Goal: Transaction & Acquisition: Purchase product/service

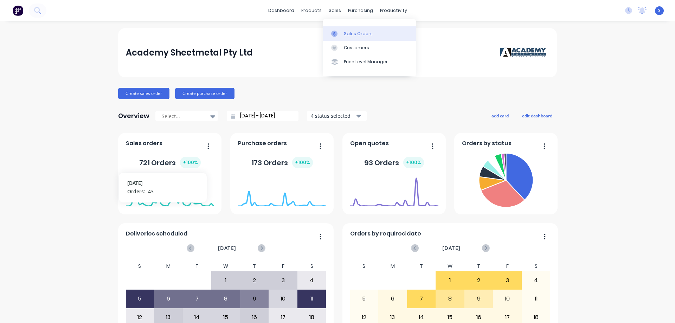
click at [344, 29] on link "Sales Orders" at bounding box center [369, 33] width 93 height 14
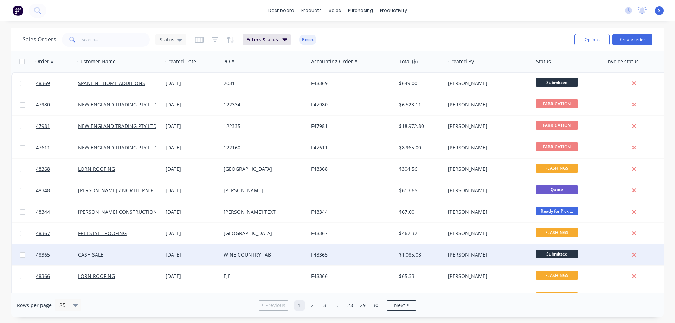
click at [314, 256] on div "F48365" at bounding box center [350, 254] width 78 height 7
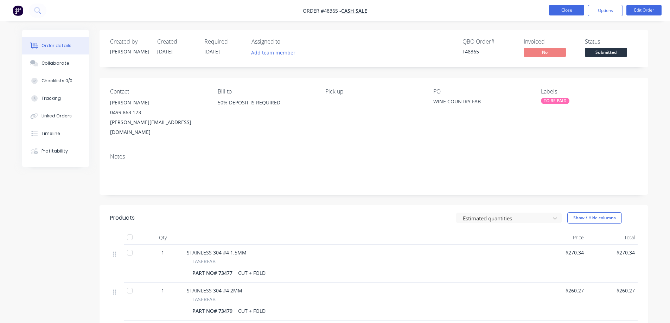
click at [570, 12] on button "Close" at bounding box center [566, 10] width 35 height 11
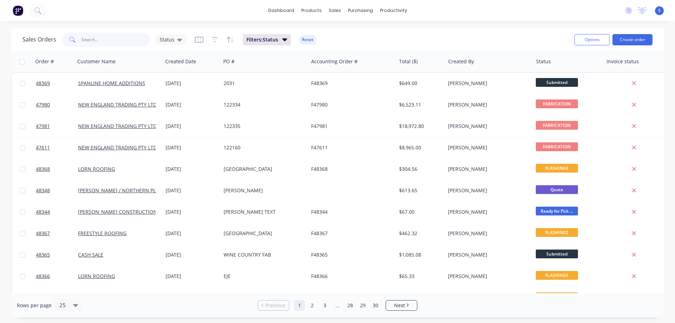
click at [106, 42] on input "text" at bounding box center [116, 40] width 69 height 14
click at [628, 40] on button "Create order" at bounding box center [633, 39] width 40 height 11
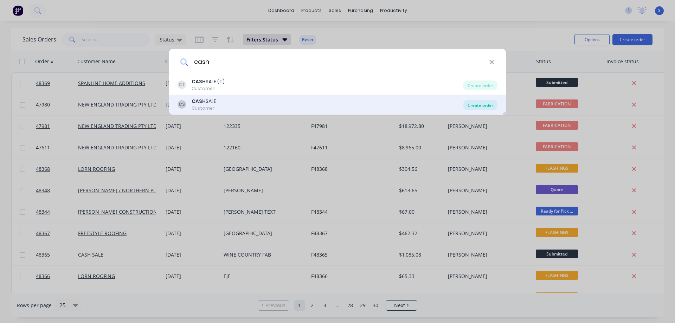
type input "cash"
click at [483, 102] on div "Create order" at bounding box center [480, 105] width 34 height 10
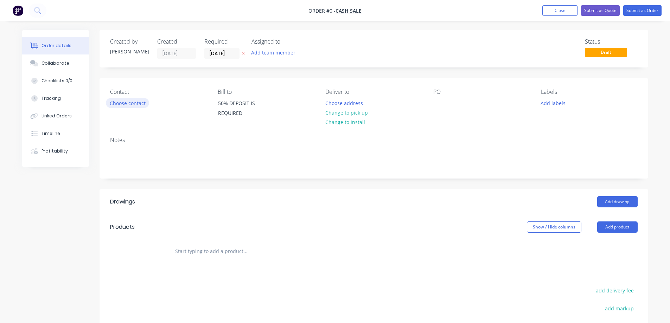
click at [132, 104] on button "Choose contact" at bounding box center [127, 102] width 43 height 9
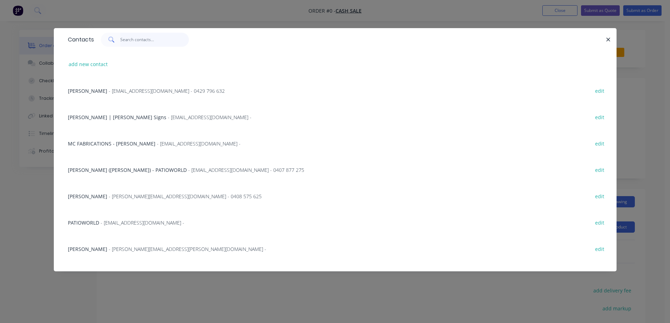
click at [137, 39] on input "text" at bounding box center [154, 40] width 69 height 14
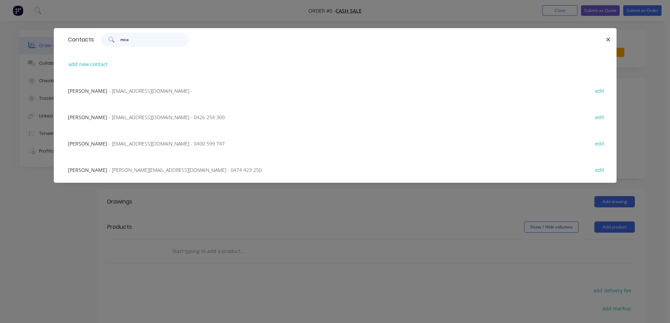
type input "mca"
click at [121, 172] on span "- [PERSON_NAME][EMAIL_ADDRESS][DOMAIN_NAME] - 0474 423 250" at bounding box center [185, 170] width 153 height 7
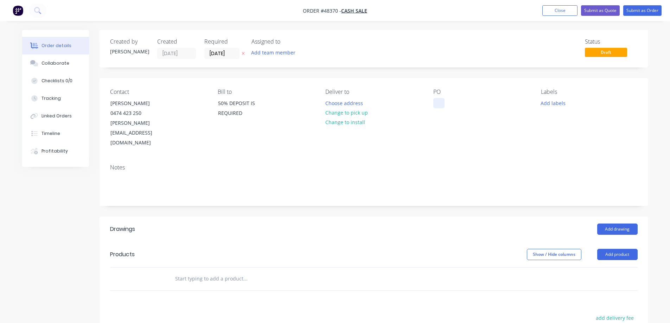
click at [435, 102] on div at bounding box center [438, 103] width 11 height 10
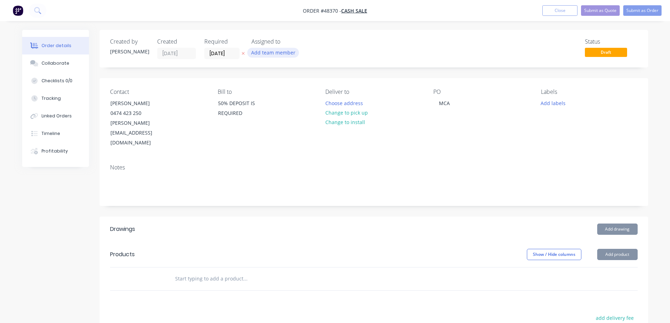
click at [263, 51] on button "Add team member" at bounding box center [273, 52] width 52 height 9
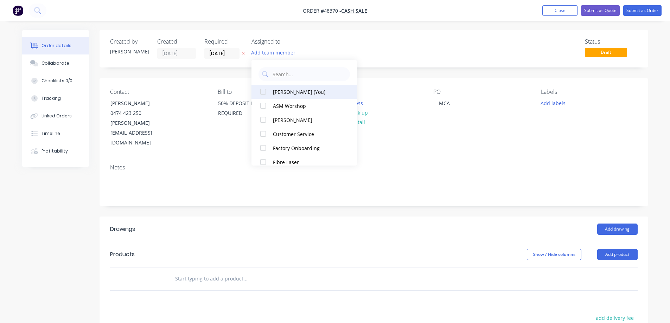
click at [263, 92] on div at bounding box center [263, 92] width 14 height 14
click at [244, 55] on icon "button" at bounding box center [243, 53] width 3 height 4
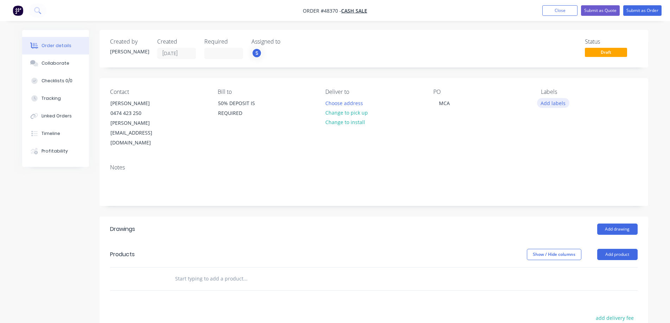
click at [559, 103] on button "Add labels" at bounding box center [553, 102] width 32 height 9
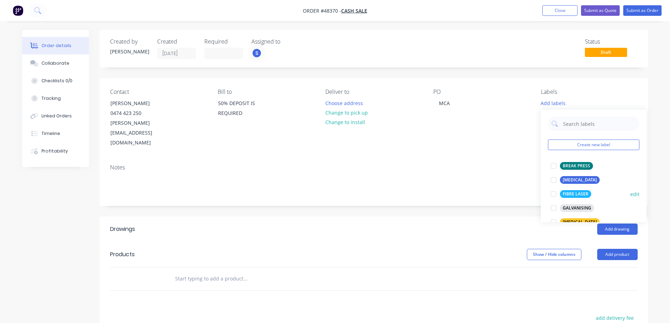
click at [555, 194] on div at bounding box center [553, 194] width 14 height 14
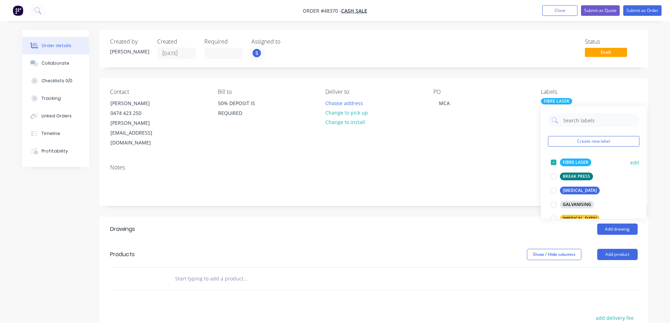
click at [552, 161] on div at bounding box center [553, 162] width 14 height 14
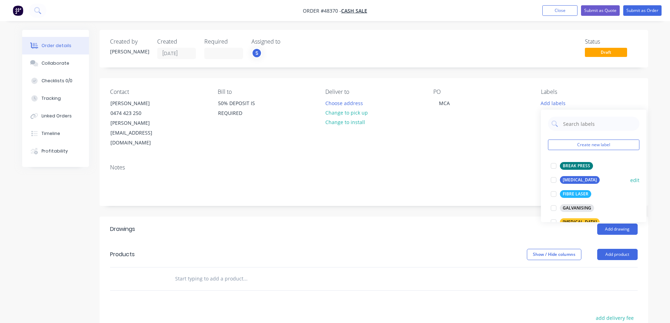
click at [555, 195] on div at bounding box center [553, 194] width 14 height 14
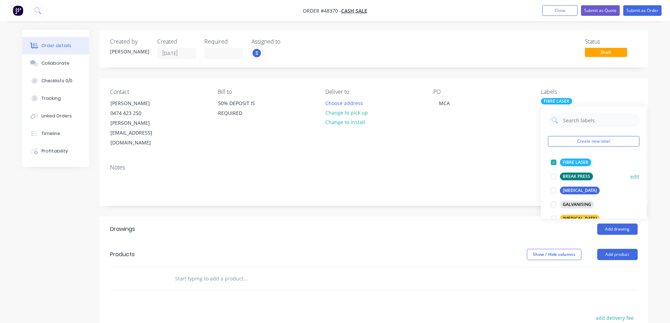
click at [553, 176] on div at bounding box center [553, 176] width 14 height 14
click at [433, 196] on div "Created by [PERSON_NAME] Created [DATE] Required Assigned to S Status Draft Con…" at bounding box center [374, 237] width 549 height 414
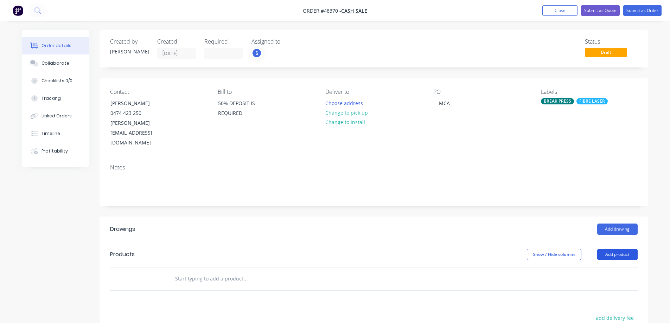
click at [630, 249] on button "Add product" at bounding box center [617, 254] width 40 height 11
click at [596, 267] on div "Product catalogue" at bounding box center [604, 272] width 54 height 10
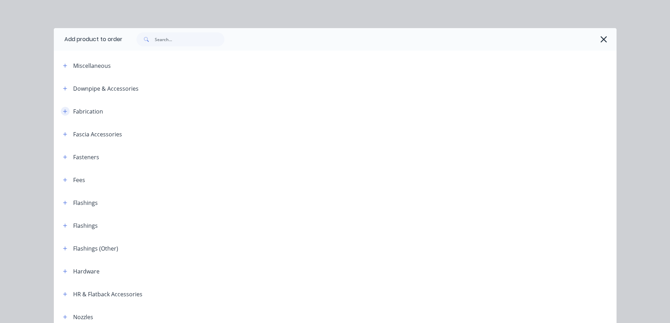
click at [63, 109] on icon "button" at bounding box center [65, 111] width 4 height 5
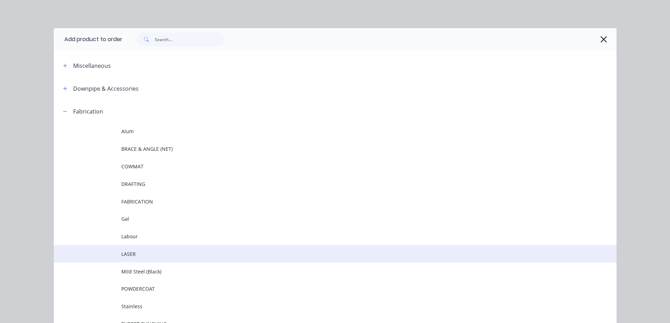
click at [130, 254] on span "LASER" at bounding box center [319, 253] width 396 height 7
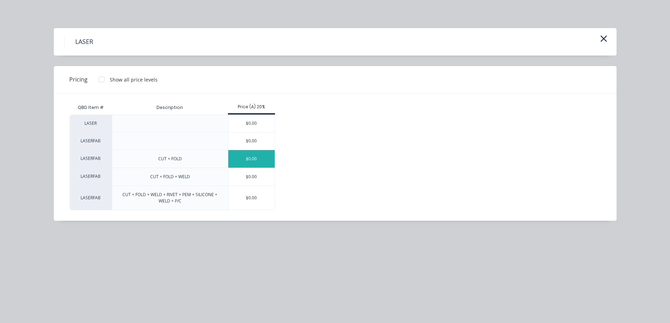
click at [250, 162] on div "$0.00" at bounding box center [251, 159] width 47 height 18
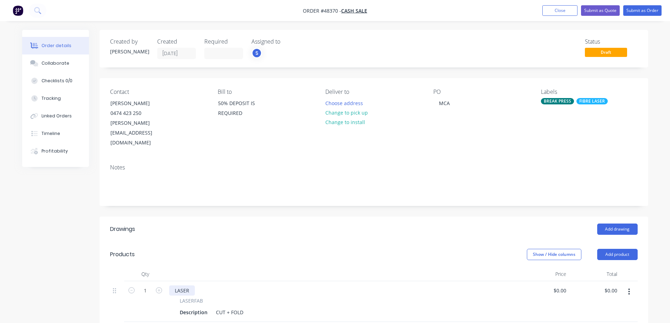
click at [181, 286] on div "LASER" at bounding box center [182, 291] width 26 height 10
click at [192, 307] on div "Description" at bounding box center [193, 312] width 33 height 10
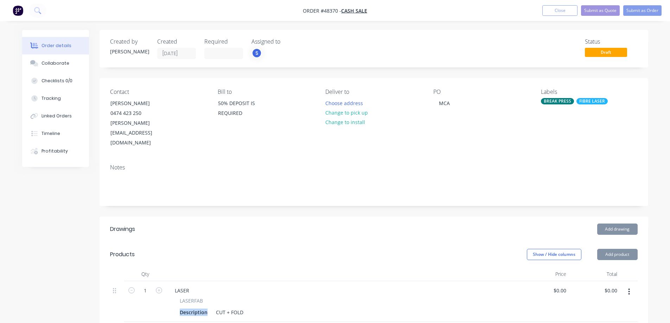
click at [192, 307] on div "Description" at bounding box center [193, 312] width 33 height 10
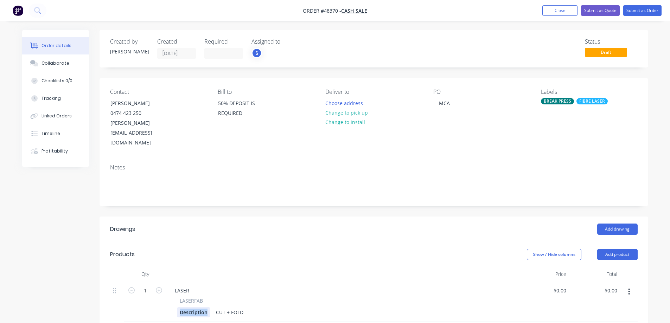
paste div
click at [182, 286] on div "LASER" at bounding box center [182, 291] width 26 height 10
click at [586, 100] on div "FIBRE LASER" at bounding box center [591, 101] width 31 height 6
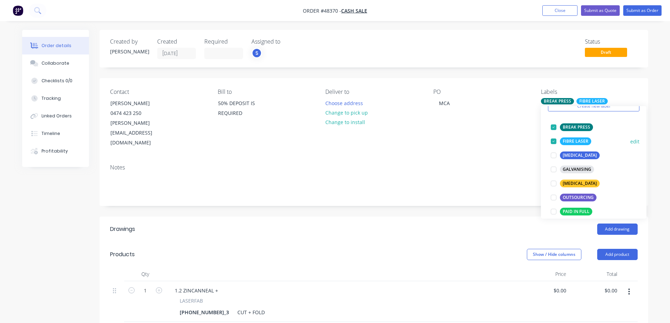
scroll to position [70, 0]
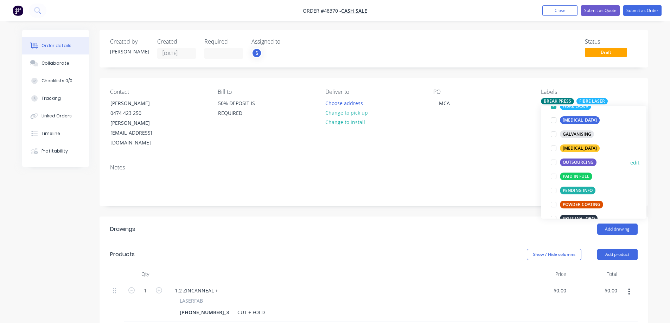
click at [558, 161] on div at bounding box center [553, 162] width 14 height 14
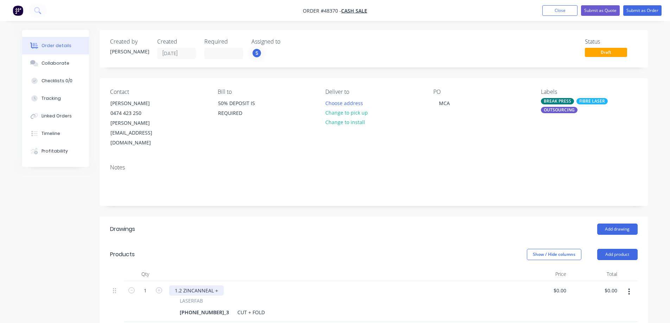
click at [220, 286] on div "1.2 ZINCANNEAL +" at bounding box center [196, 291] width 54 height 10
click at [235, 307] on div "CUT + FOLD" at bounding box center [251, 312] width 33 height 10
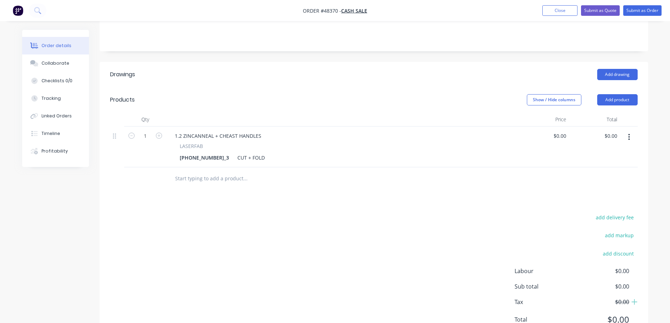
scroll to position [166, 0]
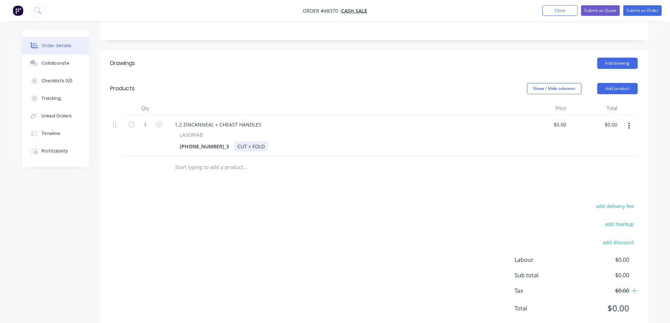
click at [235, 141] on div "CUT + FOLD" at bounding box center [251, 146] width 33 height 10
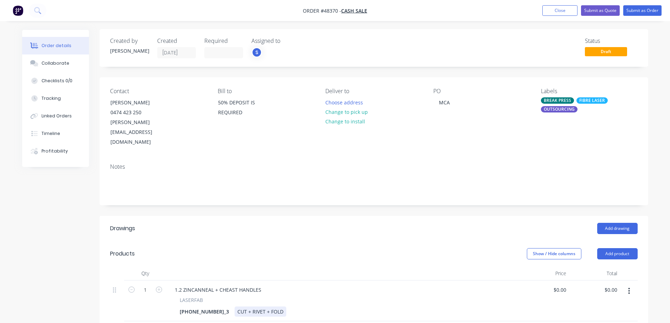
scroll to position [0, 0]
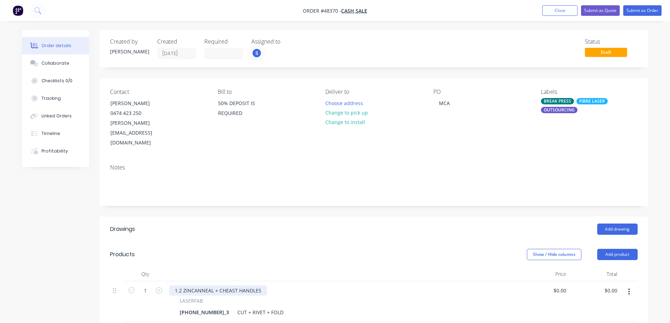
click at [261, 286] on div "1.2 ZINCANNEAL + CHEAST HANDLES" at bounding box center [218, 291] width 98 height 10
click at [559, 286] on div "0 0" at bounding box center [563, 291] width 11 height 10
type input "$151.86"
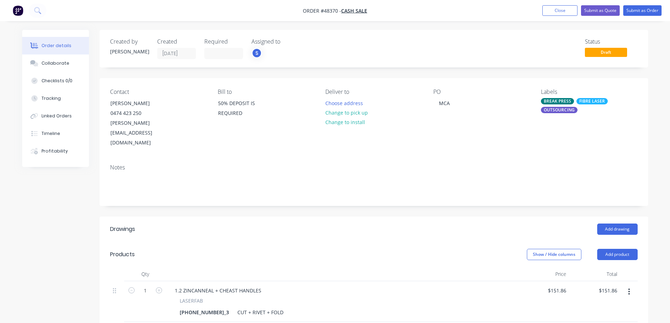
click at [342, 224] on div "Add drawing" at bounding box center [429, 229] width 415 height 11
click at [349, 114] on button "Change to pick up" at bounding box center [346, 112] width 50 height 9
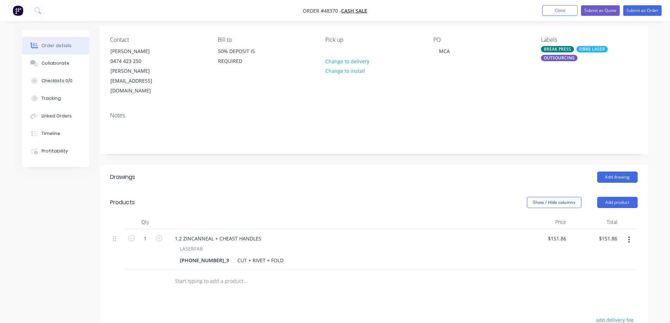
scroll to position [70, 0]
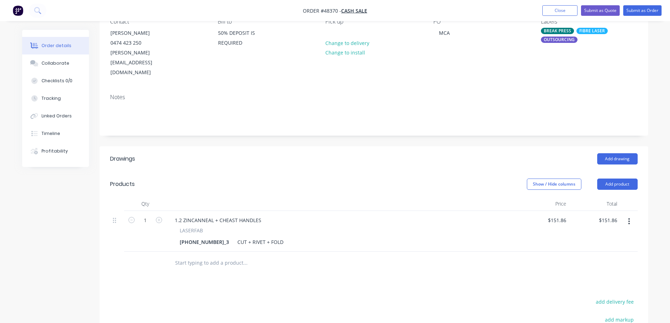
click at [629, 218] on icon "button" at bounding box center [629, 222] width 2 height 8
click at [603, 249] on div "Duplicate" at bounding box center [604, 254] width 54 height 10
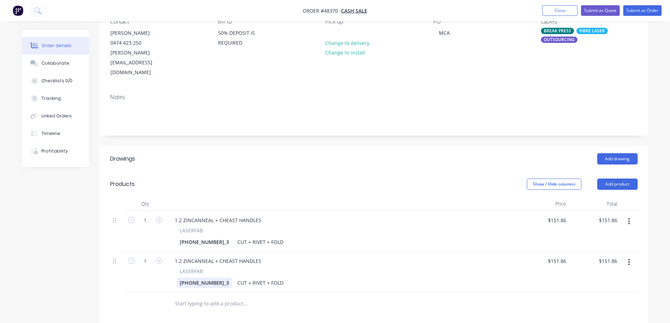
click at [197, 278] on div "[PHONE_NUMBER]_3" at bounding box center [204, 283] width 55 height 10
paste div
click at [230, 215] on div "1.2 ZINCANNEAL + CHEAST HANDLES" at bounding box center [218, 220] width 98 height 10
click at [230, 256] on div "1.2 ZINCANNEAL + CHEAST HANDLES" at bounding box center [218, 261] width 98 height 10
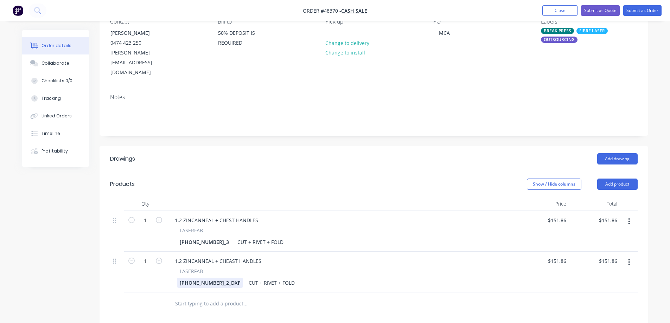
click at [222, 278] on div "[PHONE_NUMBER]_2_DXF" at bounding box center [210, 283] width 66 height 10
click at [552, 256] on input "151.86" at bounding box center [559, 261] width 19 height 10
paste input "13.75"
type input "$113.75"
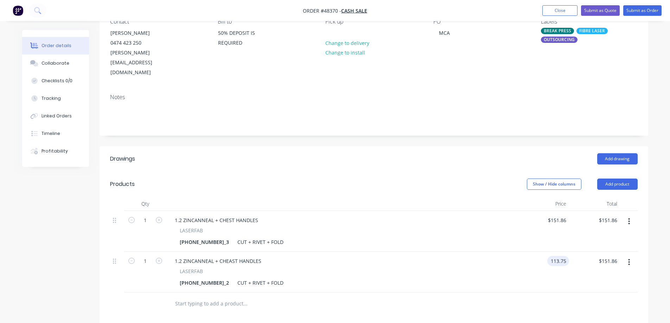
type input "$113.75"
click at [629, 258] on icon "button" at bounding box center [629, 262] width 2 height 8
type input "$113.75"
click at [596, 290] on div "Duplicate" at bounding box center [604, 295] width 54 height 10
click at [207, 319] on div "[PHONE_NUMBER]_2" at bounding box center [204, 324] width 55 height 10
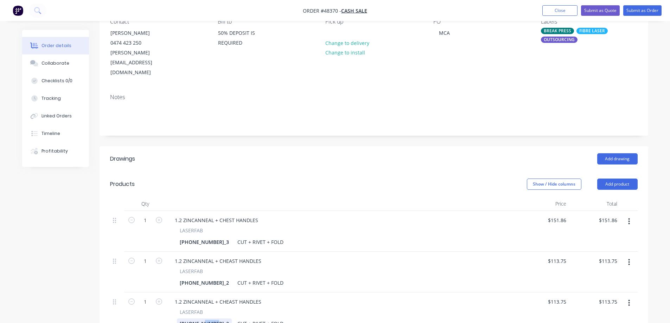
click at [207, 319] on div "[PHONE_NUMBER]_2" at bounding box center [204, 324] width 55 height 10
paste div
click at [210, 319] on div "[PHONE_NUMBER]_2" at bounding box center [204, 324] width 55 height 10
click at [212, 278] on div "[PHONE_NUMBER]_2" at bounding box center [204, 283] width 55 height 10
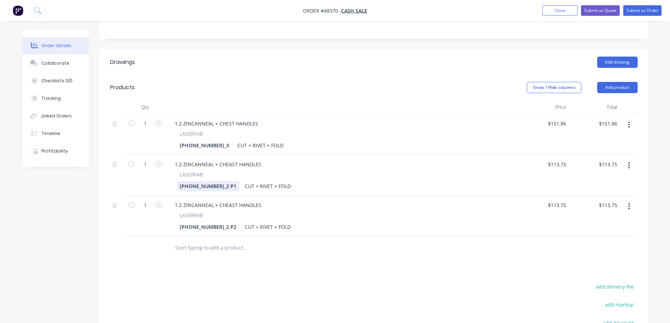
scroll to position [176, 0]
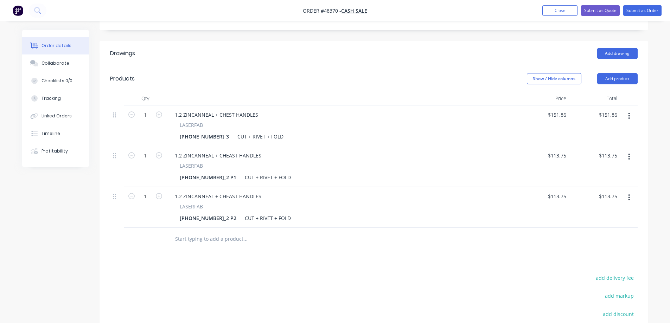
click at [629, 194] on icon "button" at bounding box center [628, 197] width 1 height 6
click at [617, 225] on div "Duplicate" at bounding box center [604, 230] width 54 height 10
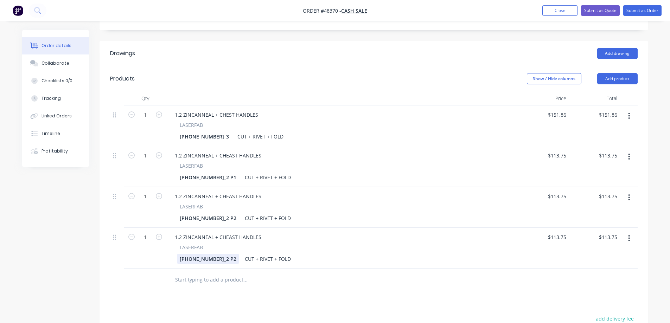
click at [201, 254] on div "[PHONE_NUMBER]_2 P2" at bounding box center [208, 259] width 62 height 10
paste div
click at [554, 232] on input "113.75" at bounding box center [558, 237] width 22 height 10
paste input "32.07"
click at [556, 232] on input "132.07" at bounding box center [559, 237] width 19 height 10
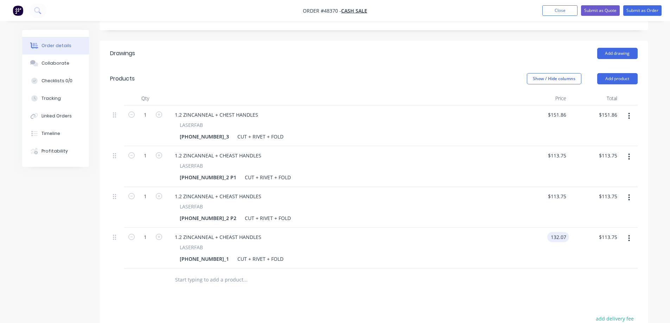
click at [554, 232] on input "132.07" at bounding box center [559, 237] width 19 height 10
click at [556, 232] on input "132.07" at bounding box center [559, 237] width 19 height 10
type input "142.07"
type input "113.75"
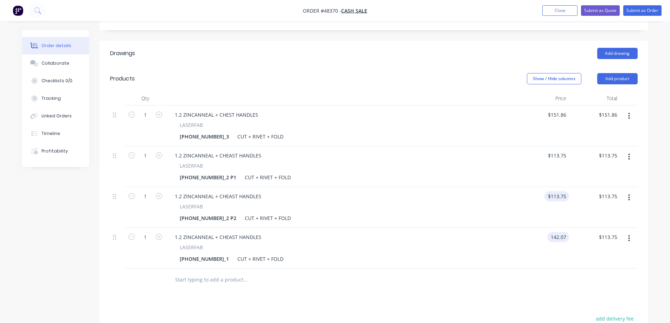
type input "$142.07"
click at [555, 191] on input "113.75" at bounding box center [559, 196] width 19 height 10
type input "123.75"
type input "113.75"
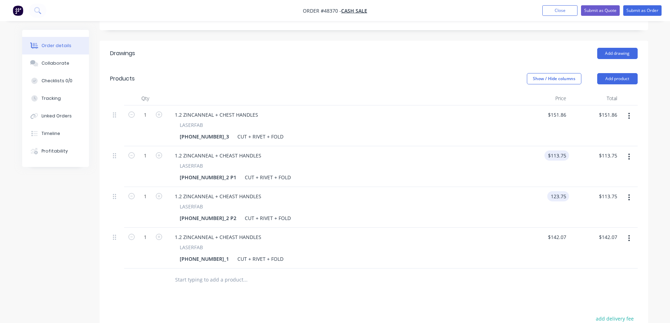
type input "$123.75"
click at [556, 150] on input "113.75" at bounding box center [558, 155] width 22 height 10
type input "$123.75"
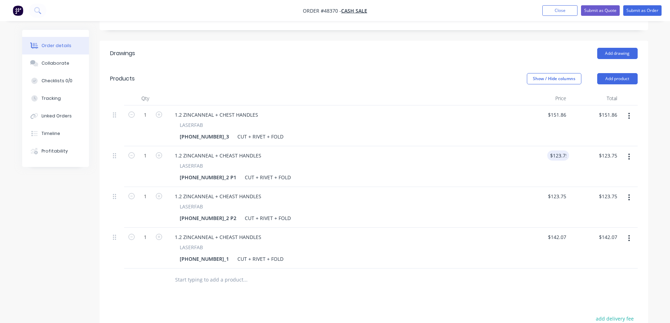
click at [629, 235] on icon "button" at bounding box center [629, 239] width 2 height 8
click at [599, 266] on div "Duplicate" at bounding box center [604, 271] width 54 height 10
click at [191, 295] on div "[PHONE_NUMBER]_1" at bounding box center [204, 300] width 55 height 10
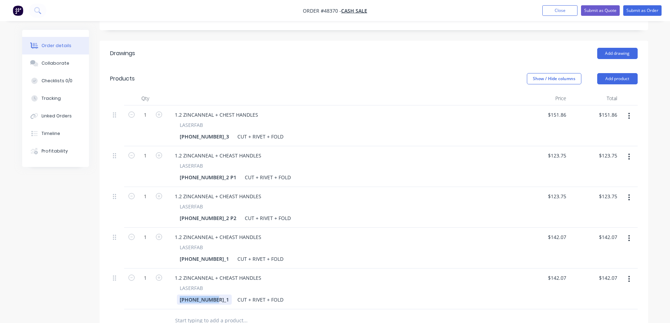
paste div
click at [563, 273] on input "142.07" at bounding box center [559, 278] width 19 height 10
paste input "1.75"
click at [557, 273] on input "141.75" at bounding box center [559, 278] width 19 height 10
type input "$151.75"
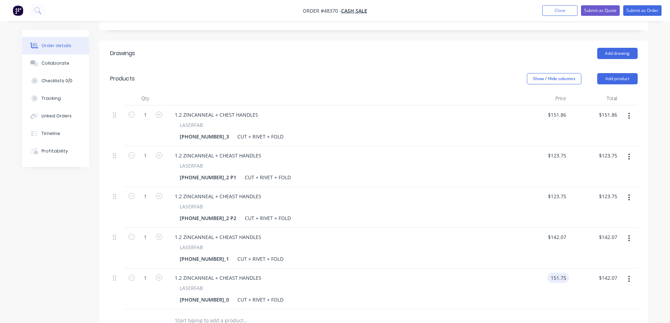
type input "$151.75"
click at [36, 273] on div "Created by [PERSON_NAME] Created [DATE] Required Assigned to S Status Draft Con…" at bounding box center [335, 175] width 626 height 642
click at [629, 276] on icon "button" at bounding box center [628, 279] width 1 height 6
click at [600, 307] on div "Duplicate" at bounding box center [604, 312] width 54 height 10
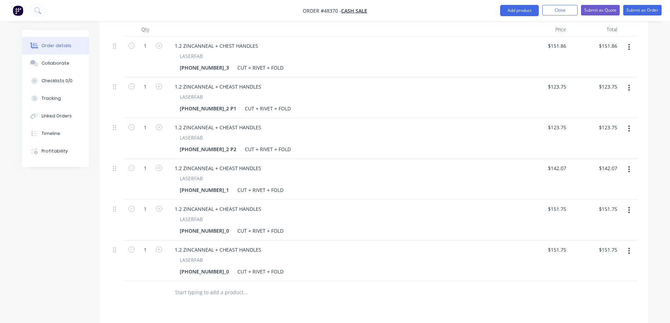
scroll to position [246, 0]
click at [204, 265] on div "[PHONE_NUMBER]_0" at bounding box center [204, 270] width 55 height 10
paste div
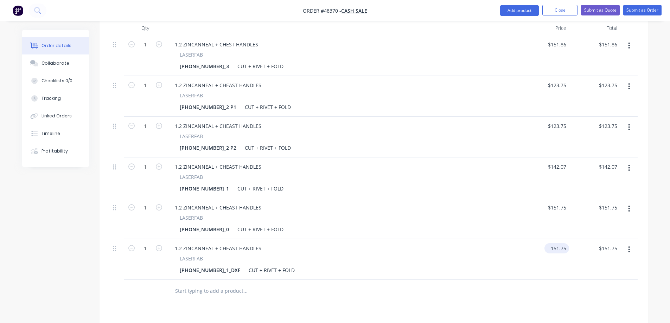
click at [564, 243] on input "151.75" at bounding box center [558, 248] width 22 height 10
paste input "32.54"
click at [558, 243] on input "132.54" at bounding box center [559, 248] width 19 height 10
type input "$142.54"
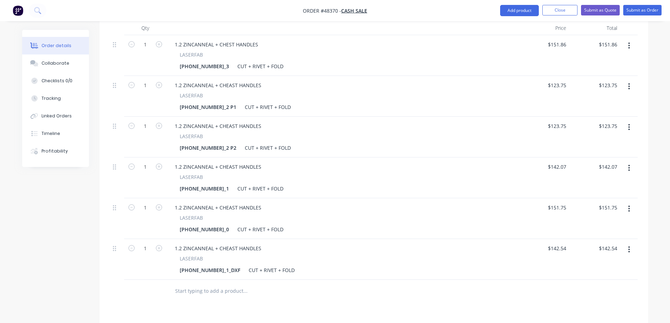
click at [627, 243] on button "button" at bounding box center [629, 249] width 17 height 13
click at [600, 277] on div "Duplicate" at bounding box center [604, 282] width 54 height 10
click at [192, 306] on div "[PHONE_NUMBER]_1_DXF" at bounding box center [210, 311] width 66 height 10
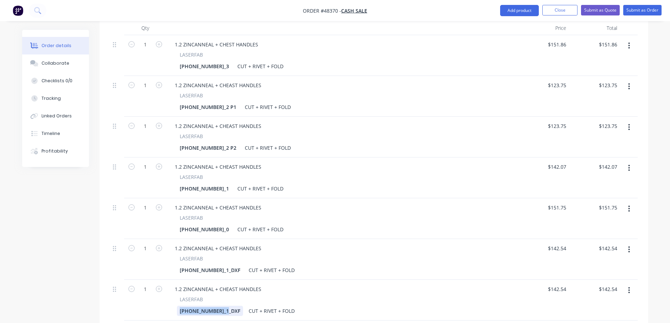
paste div
click at [558, 284] on input "142.54" at bounding box center [558, 289] width 22 height 10
click at [558, 284] on input "142.54" at bounding box center [559, 289] width 19 height 10
paste input "19.67"
click at [555, 284] on input "119.67" at bounding box center [559, 289] width 19 height 10
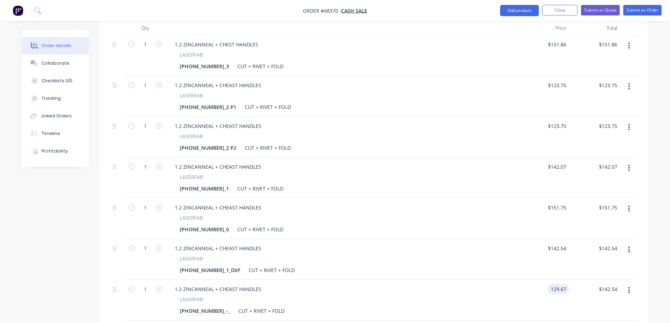
type input "$129.67"
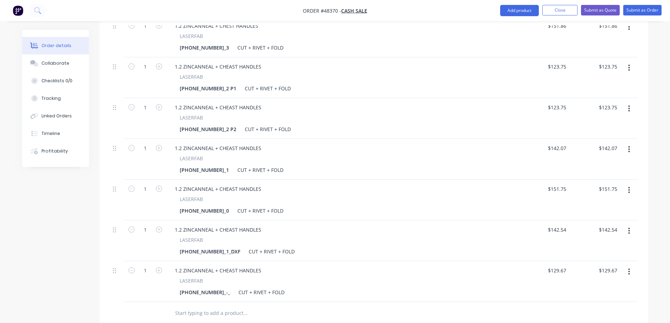
scroll to position [281, 0]
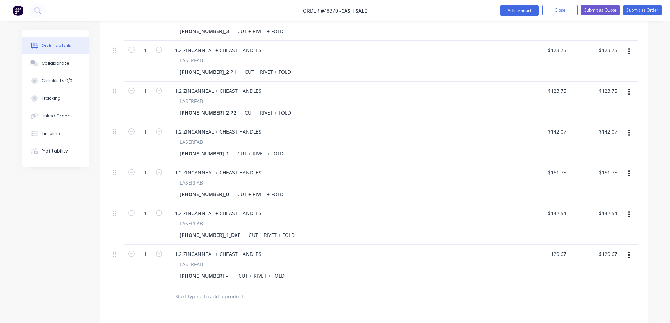
click at [628, 252] on icon "button" at bounding box center [628, 255] width 1 height 6
type input "$129.67"
click at [587, 283] on div "Duplicate" at bounding box center [604, 288] width 54 height 10
click at [187, 312] on div "[PHONE_NUMBER]_-_" at bounding box center [205, 317] width 56 height 10
paste div
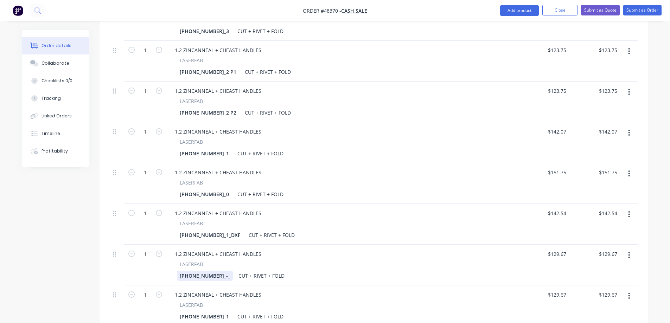
click at [211, 271] on div "[PHONE_NUMBER]_-_" at bounding box center [205, 276] width 56 height 10
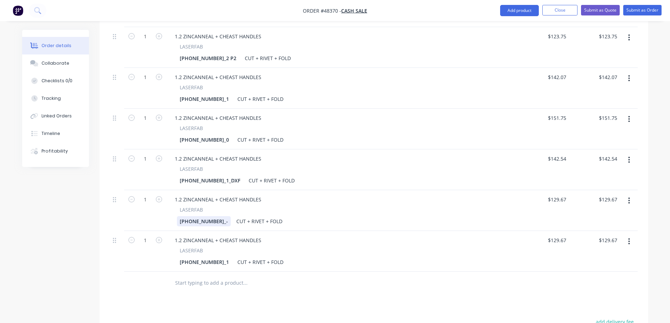
scroll to position [352, 0]
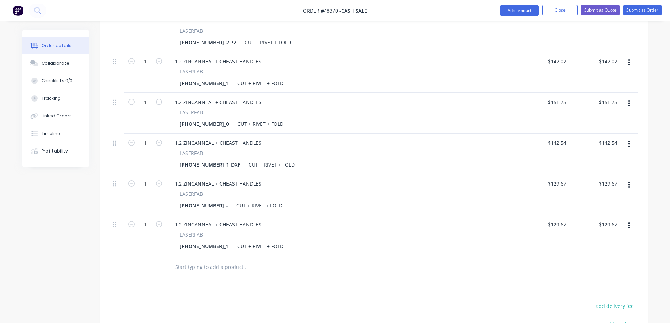
click at [558, 215] on div "$129.67 $129.67" at bounding box center [543, 235] width 51 height 41
click at [556, 219] on input "129.67" at bounding box center [558, 224] width 22 height 10
type input "$150.05"
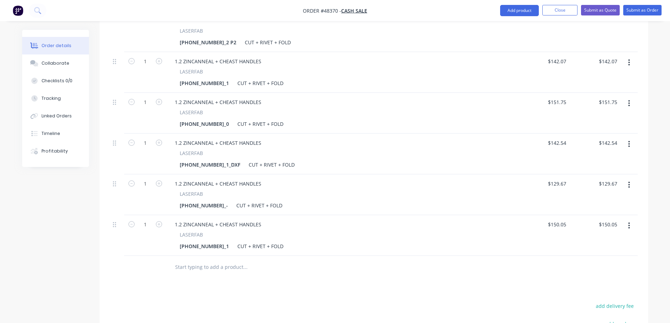
click at [630, 222] on icon "button" at bounding box center [629, 226] width 2 height 8
click at [596, 253] on div "Duplicate" at bounding box center [604, 258] width 54 height 10
click at [186, 282] on div "[PHONE_NUMBER]_1" at bounding box center [204, 287] width 55 height 10
click at [185, 282] on div "[PHONE_NUMBER]_1" at bounding box center [204, 287] width 55 height 10
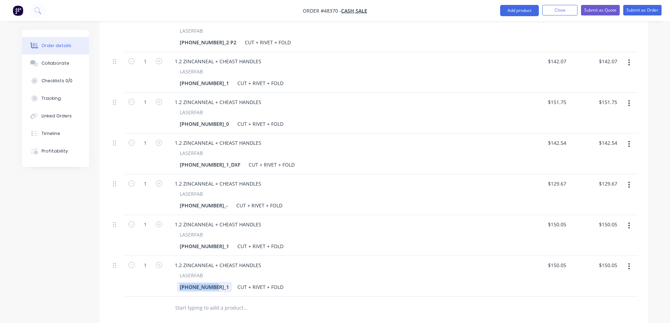
click at [185, 282] on div "[PHONE_NUMBER]_1" at bounding box center [204, 287] width 55 height 10
paste div
drag, startPoint x: 216, startPoint y: 244, endPoint x: 307, endPoint y: 245, distance: 91.4
click at [307, 260] on div "1.2 ZINCANNEAL + CHEAST HANDLES" at bounding box center [342, 265] width 346 height 10
drag, startPoint x: 261, startPoint y: 268, endPoint x: 249, endPoint y: 267, distance: 12.0
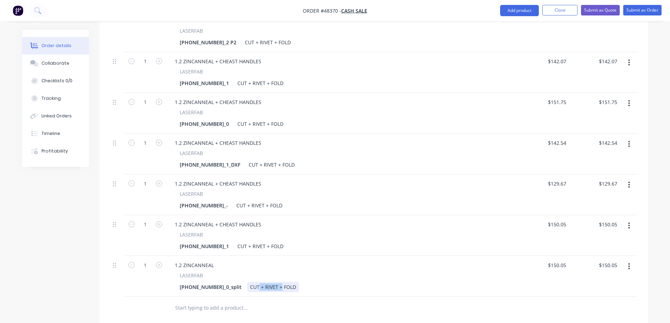
click at [249, 282] on div "CUT + RIVET + FOLD" at bounding box center [273, 287] width 52 height 10
click at [251, 282] on div "CUT + RIVET + FOLD" at bounding box center [273, 287] width 52 height 10
click at [260, 282] on div "CUT + RIVET + FOLD" at bounding box center [273, 287] width 52 height 10
click at [263, 282] on div "CUT + RIVET + FOLD" at bounding box center [273, 287] width 52 height 10
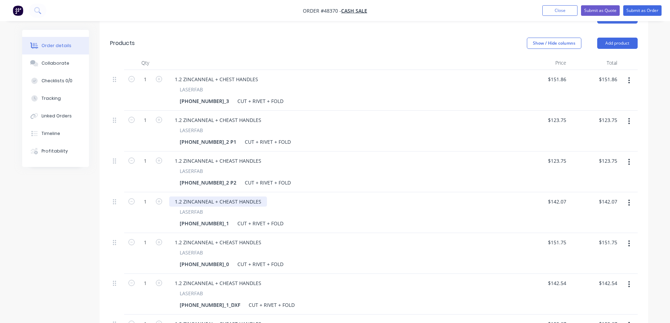
scroll to position [211, 0]
click at [229, 156] on div "1.2 ZINCANNEAL + CHEAST HANDLES" at bounding box center [218, 161] width 98 height 10
click at [230, 156] on div "1.2 ZINCANNEAL + CHEAST HANDLES" at bounding box center [218, 161] width 98 height 10
click at [231, 115] on div "1.2 ZINCANNEAL + CHEAST HANDLES" at bounding box center [218, 120] width 98 height 10
click at [230, 115] on div "1.2 ZINCANNEAL + CHEAST HANDLES" at bounding box center [218, 120] width 98 height 10
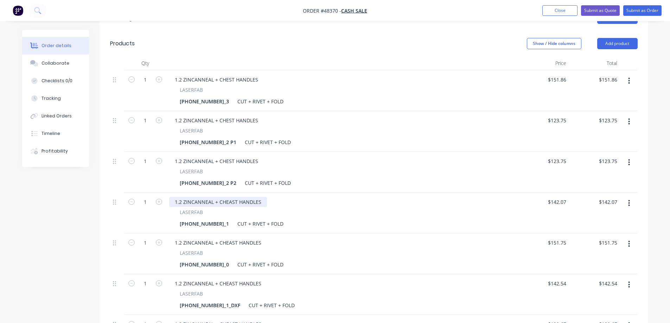
click at [230, 197] on div "1.2 ZINCANNEAL + CHEAST HANDLES" at bounding box center [218, 202] width 98 height 10
click at [231, 238] on div "1.2 ZINCANNEAL + CHEAST HANDLES" at bounding box center [218, 243] width 98 height 10
click at [230, 278] on div "1.2 ZINCANNEAL + CHEAST HANDLES" at bounding box center [218, 283] width 98 height 10
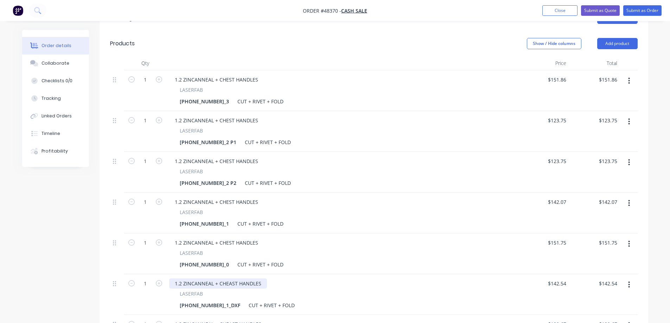
click at [231, 278] on div "1.2 ZINCANNEAL + CHEAST HANDLES" at bounding box center [218, 283] width 98 height 10
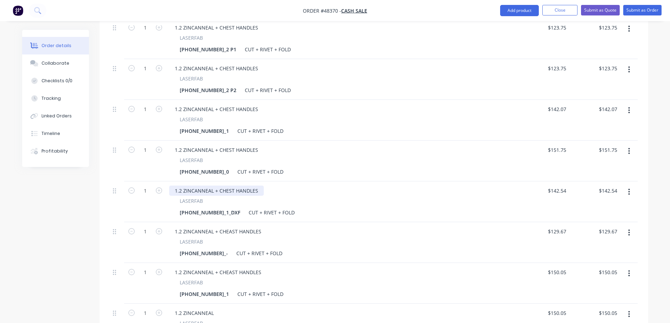
scroll to position [316, 0]
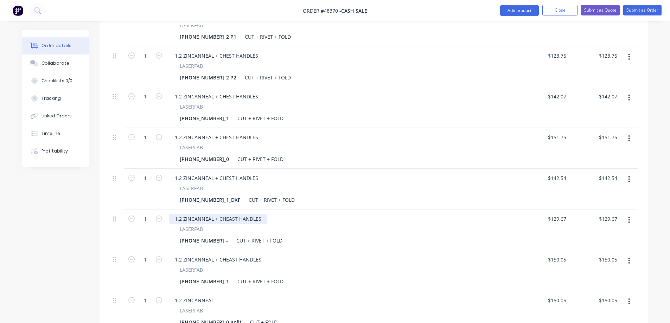
click at [230, 214] on div "1.2 ZINCANNEAL + CHEAST HANDLES" at bounding box center [218, 219] width 98 height 10
click at [231, 214] on div "1.2 ZINCANNEAL + CHEAST HANDLES" at bounding box center [218, 219] width 98 height 10
click at [231, 255] on div "1.2 ZINCANNEAL + CHEAST HANDLES" at bounding box center [218, 260] width 98 height 10
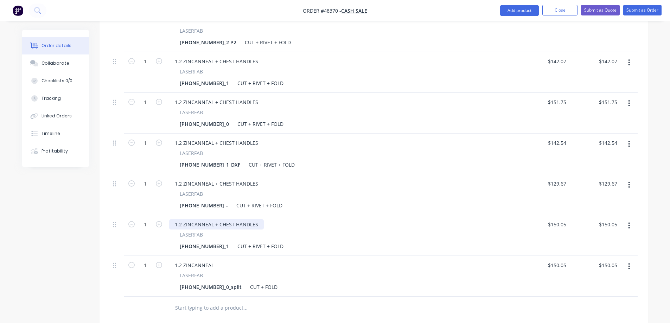
scroll to position [387, 0]
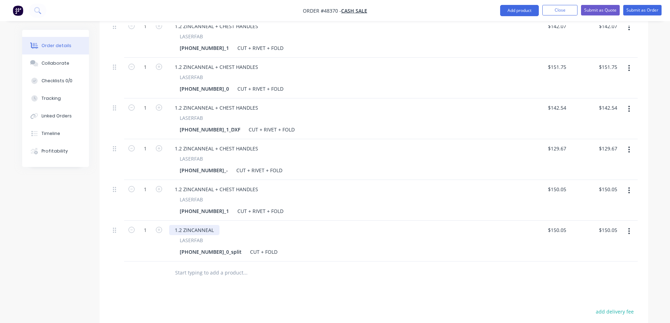
click at [214, 225] on div "1.2 ZINCANNEAL" at bounding box center [194, 230] width 50 height 10
click at [149, 225] on input "1" at bounding box center [145, 230] width 18 height 11
type input "4"
type input "150.05"
type input "$600.20"
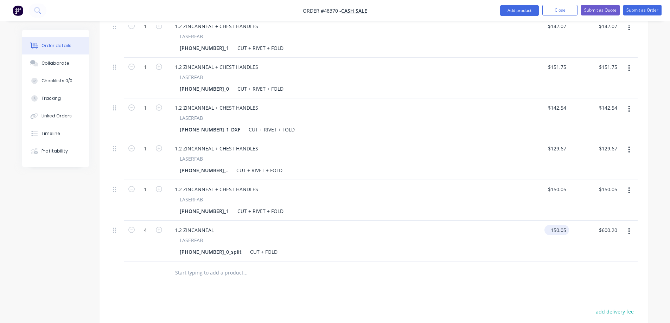
click at [551, 225] on div "150.05 $150.05" at bounding box center [558, 230] width 22 height 10
type input "$27.90"
type input "$111.60"
click at [203, 247] on div "[PHONE_NUMBER]_0_split" at bounding box center [211, 252] width 68 height 10
type input "$27.90"
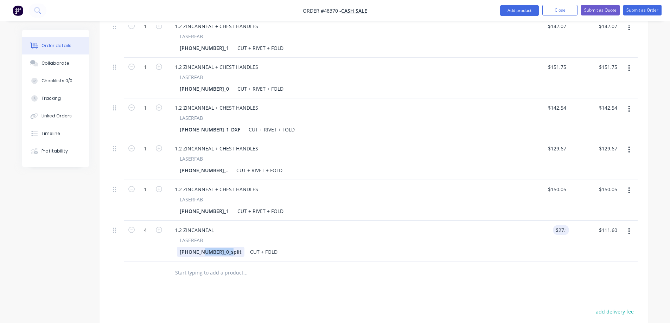
click at [203, 247] on div "[PHONE_NUMBER]_0_split" at bounding box center [211, 252] width 68 height 10
click at [631, 225] on button "button" at bounding box center [629, 231] width 17 height 13
click at [606, 259] on div "Duplicate" at bounding box center [604, 264] width 54 height 10
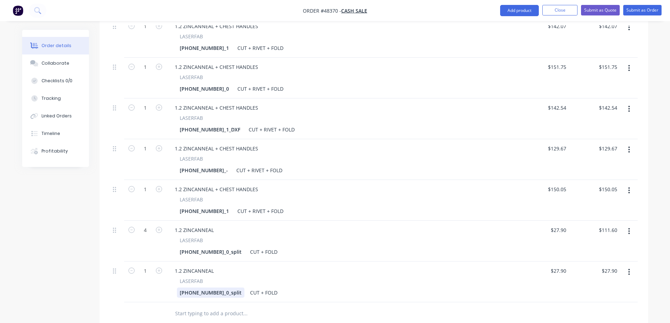
click at [209, 288] on div "[PHONE_NUMBER]_0_split" at bounding box center [211, 293] width 68 height 10
paste div
click at [158, 268] on icon "button" at bounding box center [159, 271] width 6 height 6
type input "2"
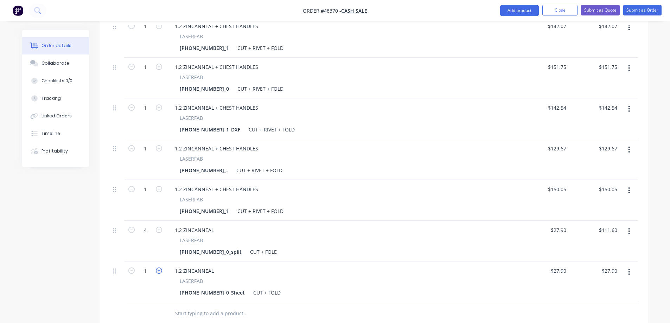
type input "$55.80"
click at [563, 266] on input "27.9" at bounding box center [559, 271] width 19 height 10
type input "$36.33"
type input "$72.66"
click at [553, 302] on div at bounding box center [373, 313] width 527 height 23
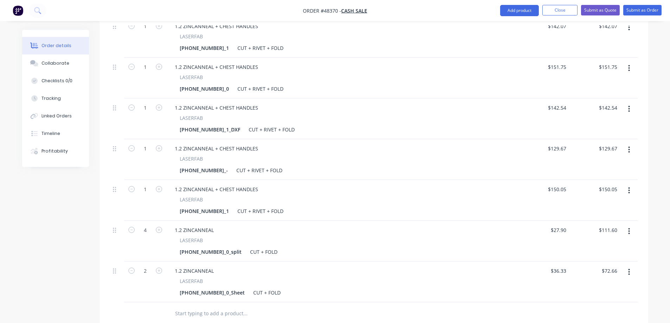
click at [629, 268] on icon "button" at bounding box center [629, 272] width 2 height 8
click at [631, 184] on button "button" at bounding box center [629, 190] width 17 height 13
click at [605, 218] on div "Duplicate" at bounding box center [604, 223] width 54 height 10
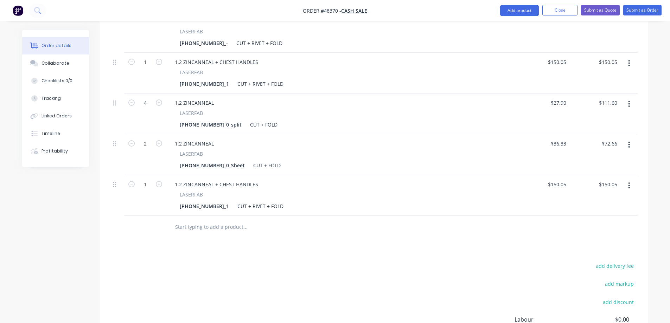
scroll to position [527, 0]
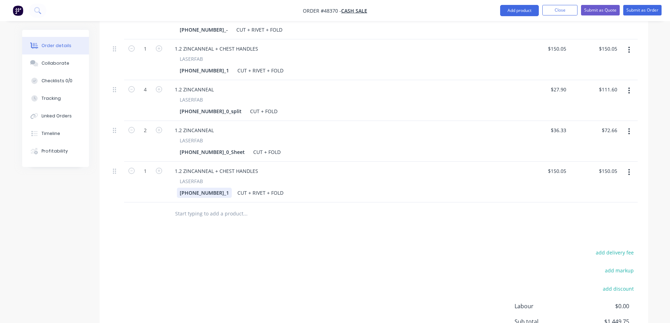
click at [185, 188] on div "[PHONE_NUMBER]_1" at bounding box center [204, 193] width 55 height 10
paste div
click at [562, 166] on input "150.05" at bounding box center [559, 171] width 19 height 10
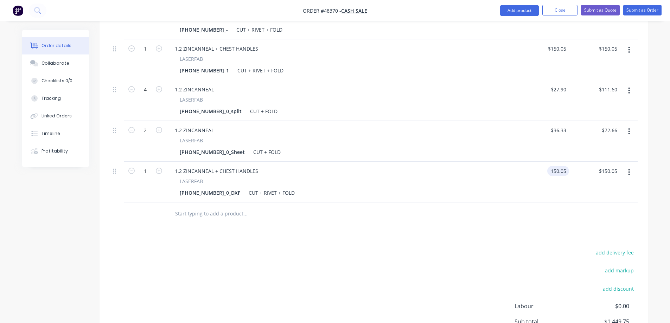
click at [562, 166] on input "150.05" at bounding box center [559, 171] width 19 height 10
click at [558, 166] on input "150.05" at bounding box center [559, 171] width 19 height 10
click at [565, 166] on input "150.05" at bounding box center [559, 171] width 19 height 10
type input "$150.04"
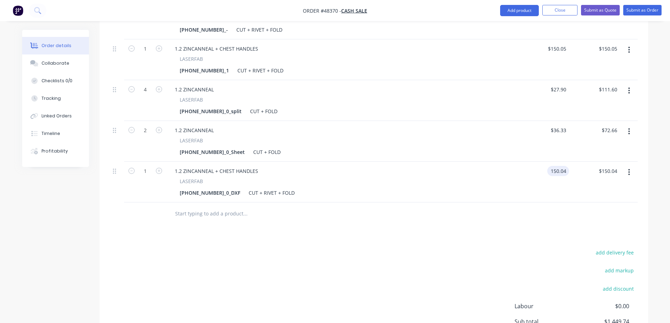
click at [625, 166] on button "button" at bounding box center [629, 172] width 17 height 13
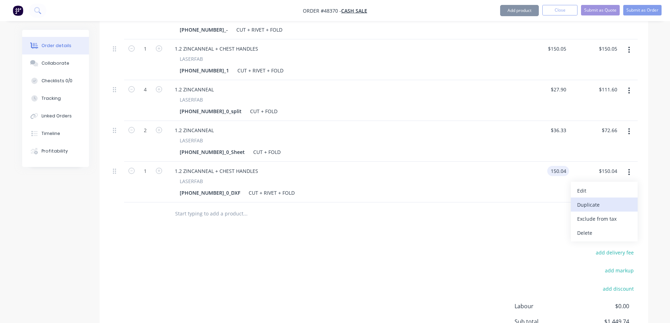
type input "$150.04"
click at [595, 200] on div "Duplicate" at bounding box center [604, 205] width 54 height 10
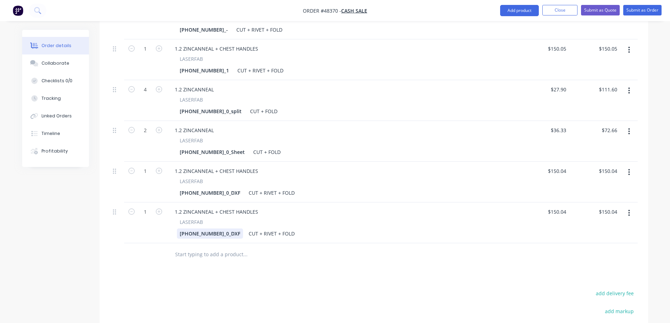
click at [206, 229] on div "[PHONE_NUMBER]_0_DXF" at bounding box center [210, 234] width 66 height 10
paste div
click at [553, 207] on input "150.04" at bounding box center [559, 212] width 19 height 10
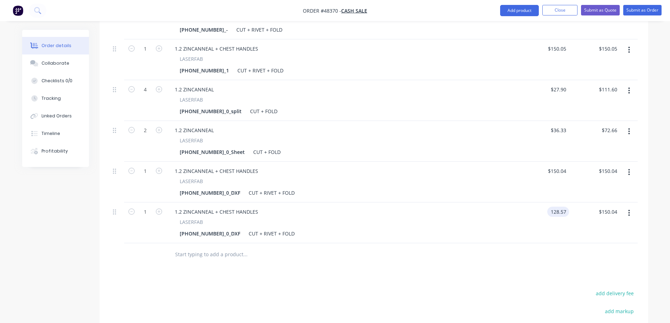
type input "$128.57"
click at [630, 207] on button "button" at bounding box center [629, 213] width 17 height 13
click at [596, 241] on div "Duplicate" at bounding box center [604, 246] width 54 height 10
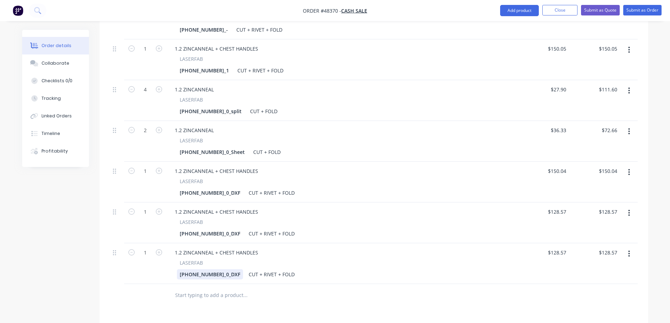
click at [200, 269] on div "[PHONE_NUMBER]_0_DXF" at bounding box center [210, 274] width 66 height 10
paste div
click at [557, 248] on input "128.57" at bounding box center [558, 253] width 22 height 10
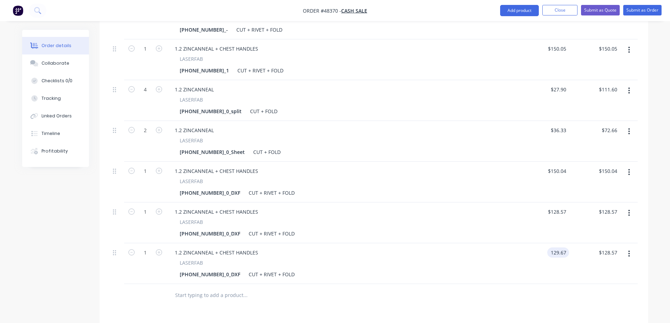
type input "$129.67"
click at [629, 251] on icon "button" at bounding box center [628, 254] width 1 height 6
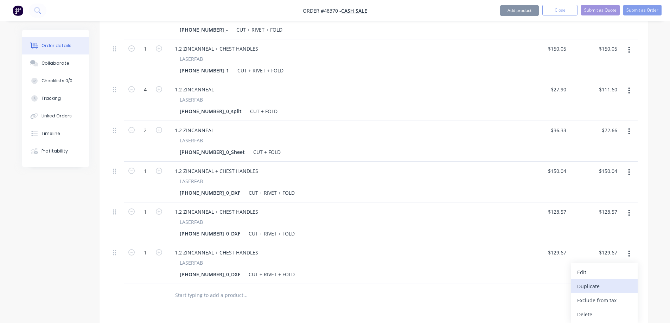
click at [598, 281] on div "Duplicate" at bounding box center [604, 286] width 54 height 10
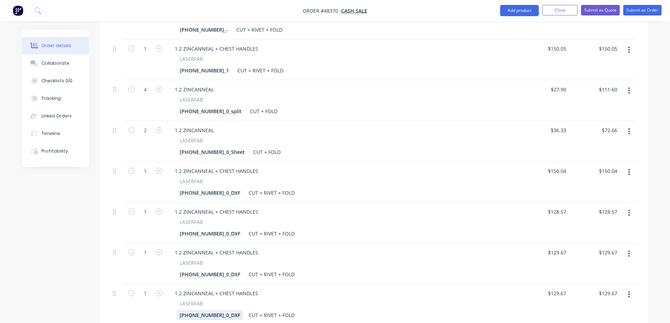
click at [209, 310] on div "[PHONE_NUMBER]_0_DXF" at bounding box center [210, 315] width 66 height 10
paste div
click at [563, 288] on input "129.67" at bounding box center [558, 293] width 22 height 10
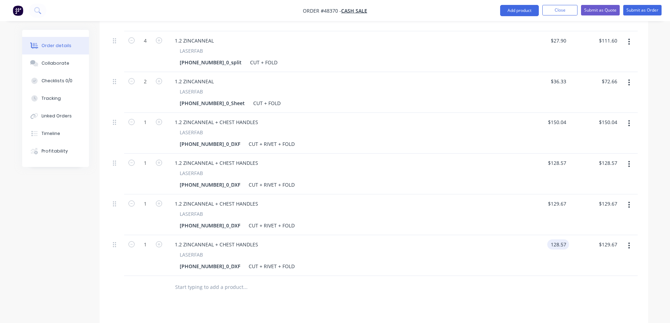
scroll to position [633, 0]
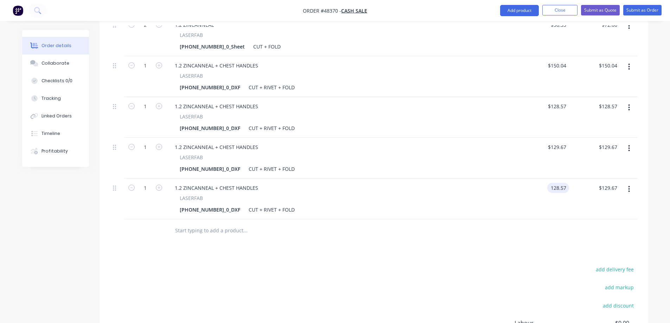
type input "$128.57"
click at [193, 224] on input "text" at bounding box center [245, 231] width 141 height 14
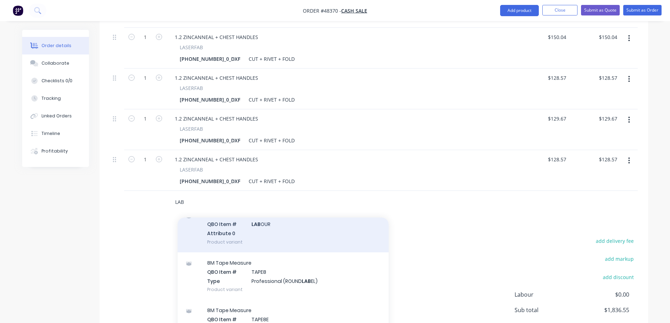
scroll to position [661, 0]
type input "LAB"
click at [237, 214] on div "Lab our QBO Item # LAB OUR Attribute 0 Product variant" at bounding box center [283, 228] width 211 height 47
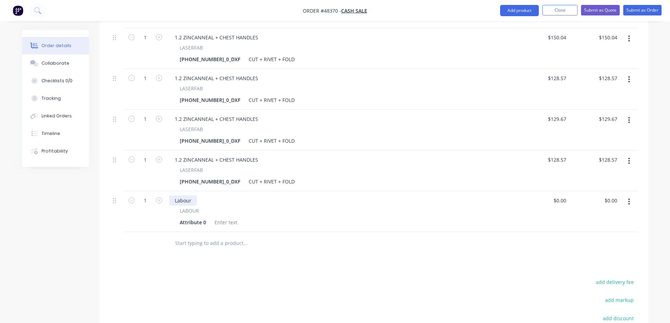
click at [184, 195] on div "Labour" at bounding box center [183, 200] width 28 height 10
click at [558, 191] on div "0 0" at bounding box center [543, 211] width 51 height 41
click at [561, 195] on input "0" at bounding box center [565, 200] width 8 height 10
type input "$7,085.00"
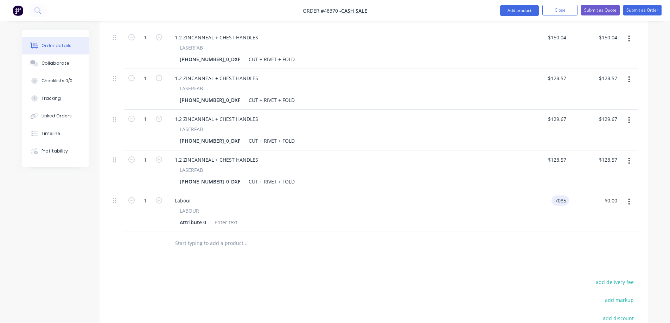
type input "$7,085.00"
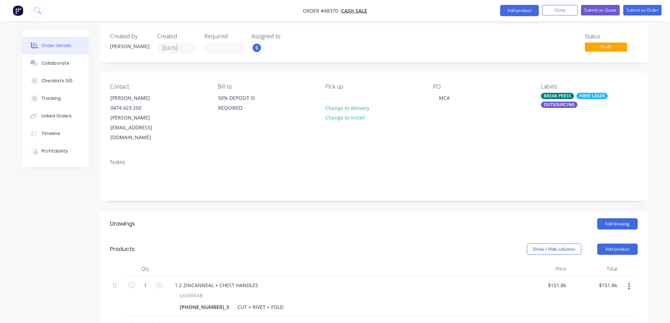
scroll to position [0, 0]
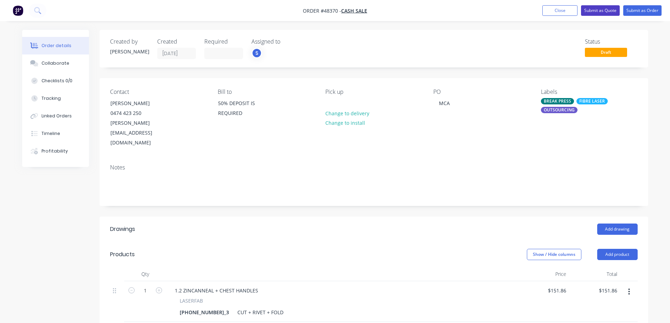
click at [599, 11] on button "Submit as Quote" at bounding box center [600, 10] width 39 height 11
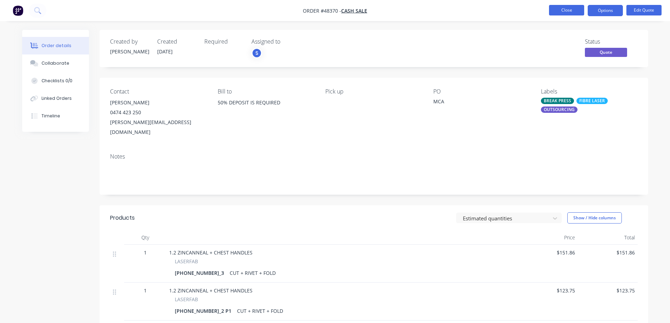
click at [560, 6] on button "Close" at bounding box center [566, 10] width 35 height 11
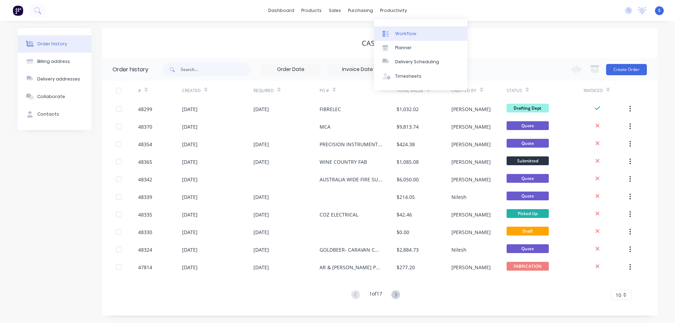
click at [405, 34] on div "Workflow" at bounding box center [405, 34] width 21 height 6
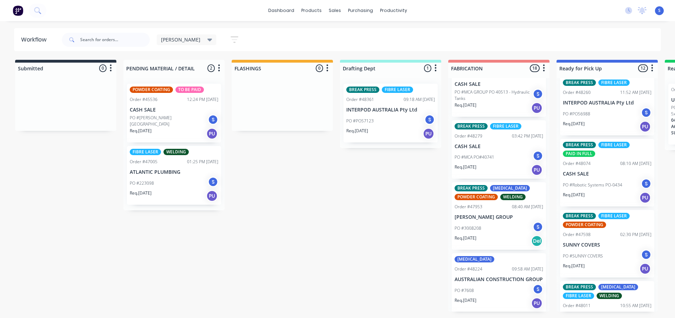
scroll to position [521, 0]
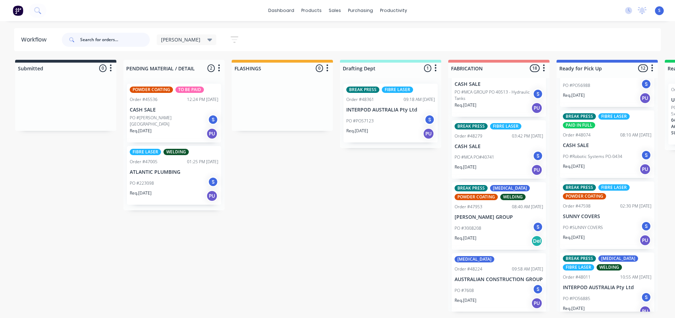
click at [110, 40] on input "text" at bounding box center [115, 40] width 70 height 14
